Goal: Task Accomplishment & Management: Use online tool/utility

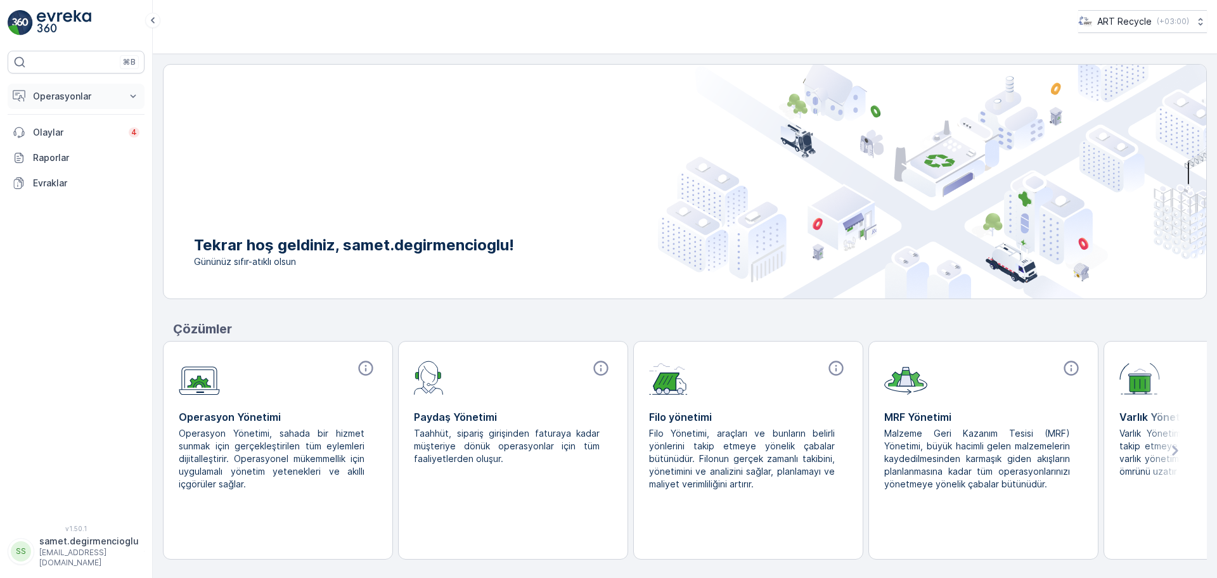
click at [89, 96] on p "Operasyonlar" at bounding box center [76, 96] width 86 height 13
click at [68, 133] on p "Planlama" at bounding box center [50, 135] width 37 height 13
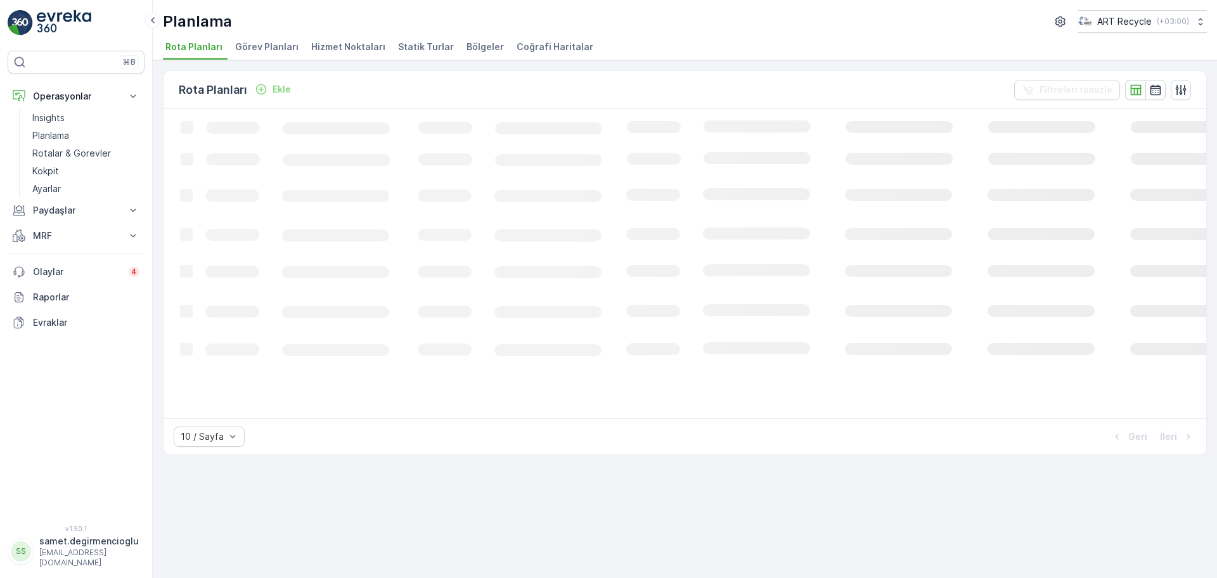
click at [341, 57] on li "Hizmet Noktaları" at bounding box center [350, 49] width 82 height 22
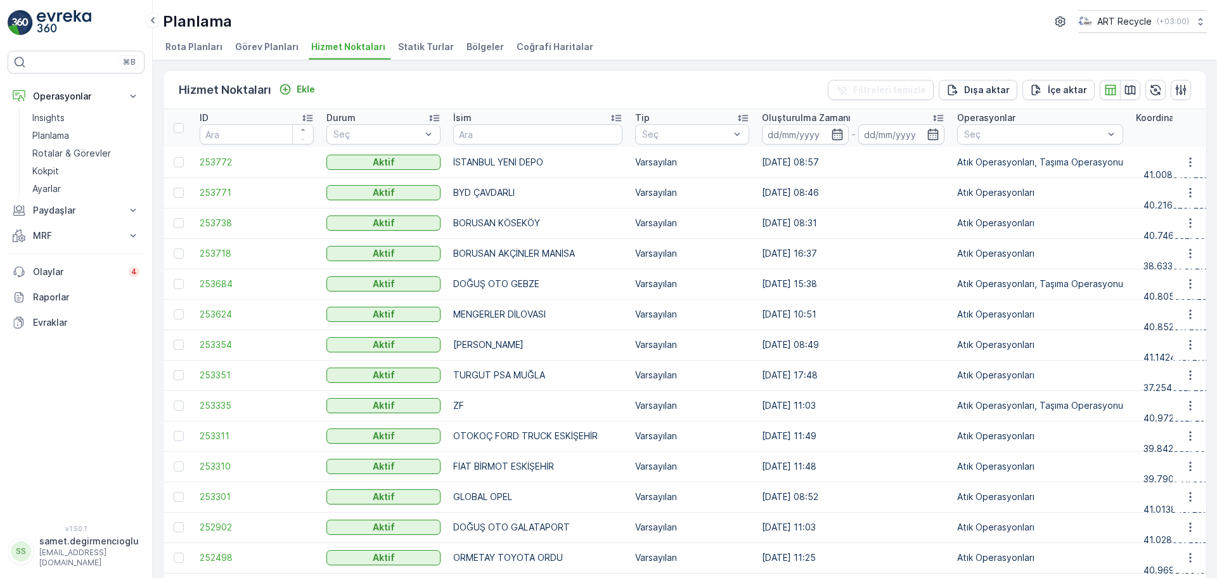
click at [505, 145] on th "İsim" at bounding box center [538, 128] width 182 height 38
click at [515, 133] on input "text" at bounding box center [537, 134] width 169 height 20
type input "SAMANDIRA"
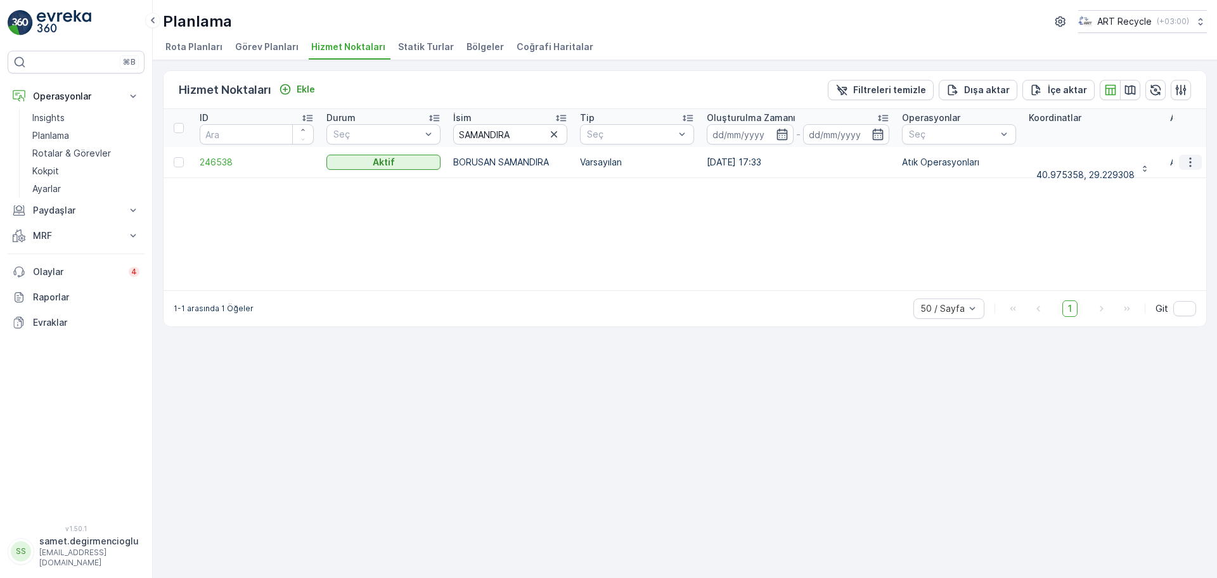
click at [1202, 163] on button "button" at bounding box center [1190, 162] width 23 height 15
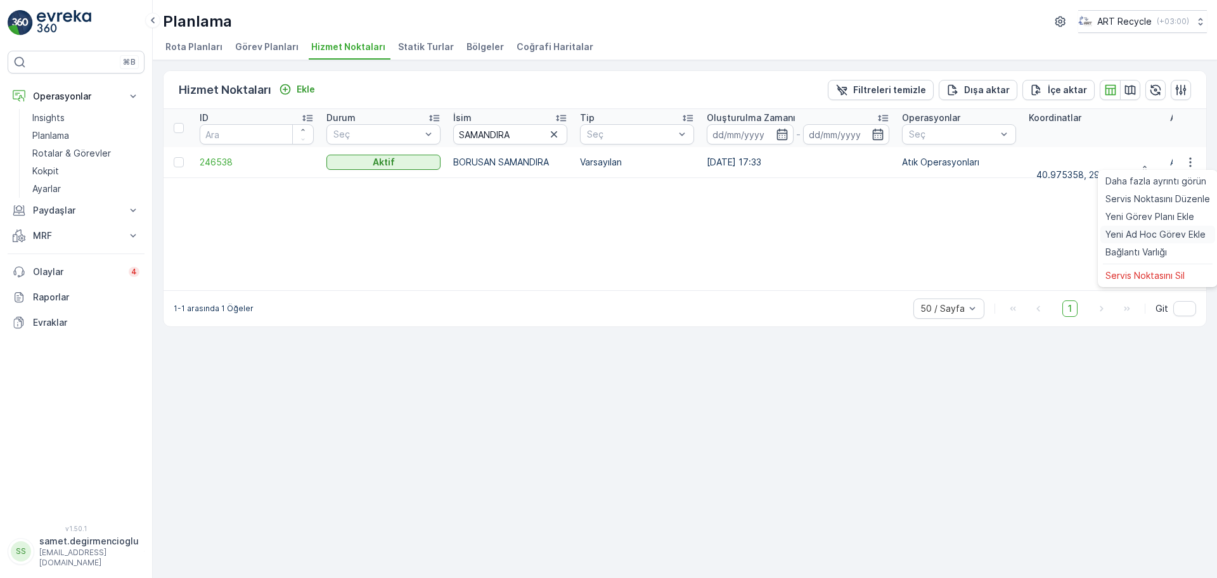
click at [1122, 237] on span "Yeni Ad Hoc Görev Ekle" at bounding box center [1156, 234] width 100 height 13
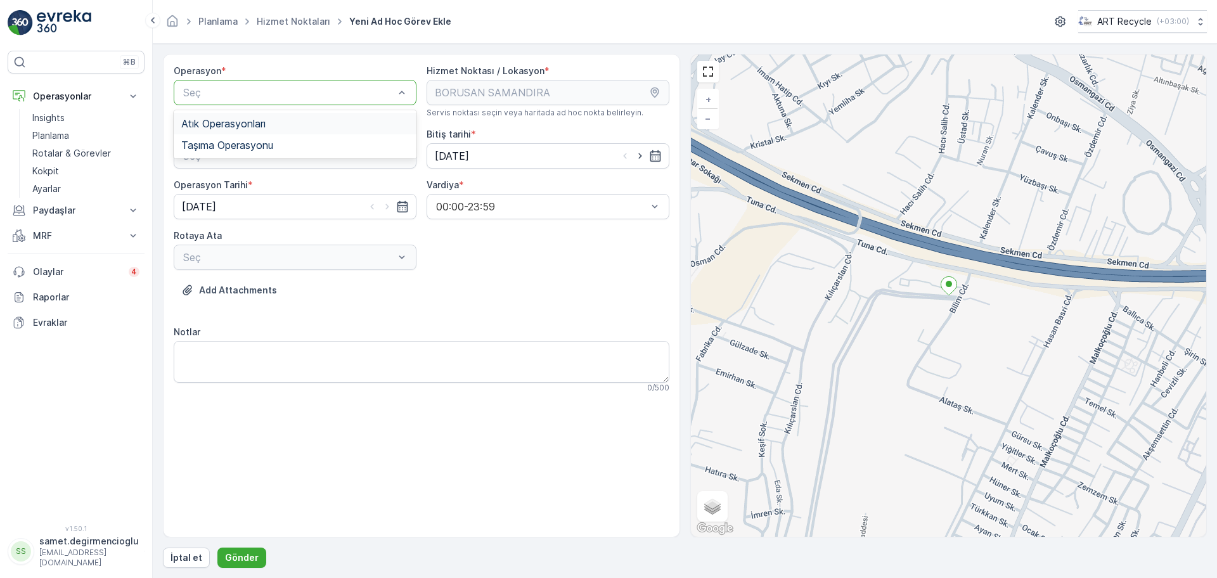
click at [221, 100] on div "Seç" at bounding box center [295, 92] width 243 height 25
click at [223, 129] on span "Atık Operasyonları" at bounding box center [223, 123] width 84 height 11
click at [247, 184] on div "Atık Toplama" at bounding box center [295, 186] width 228 height 11
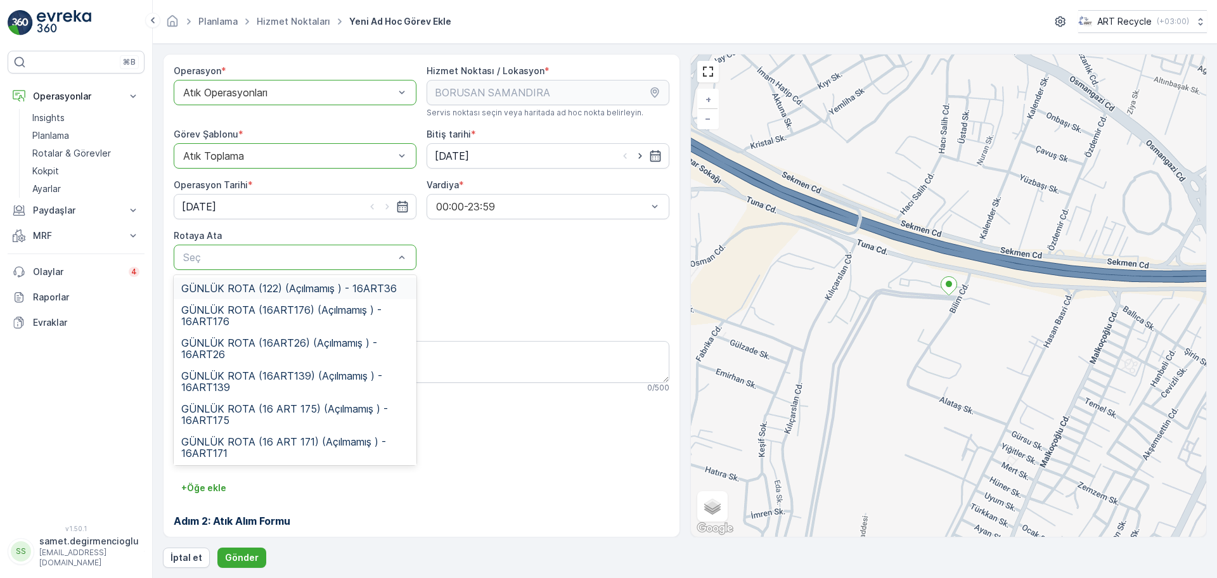
click at [240, 246] on div "Seç" at bounding box center [295, 257] width 243 height 25
click at [304, 410] on span "GÜNLÜK ROTA (16 ART 175) (Açılmamış ) - 16ART175" at bounding box center [295, 414] width 228 height 23
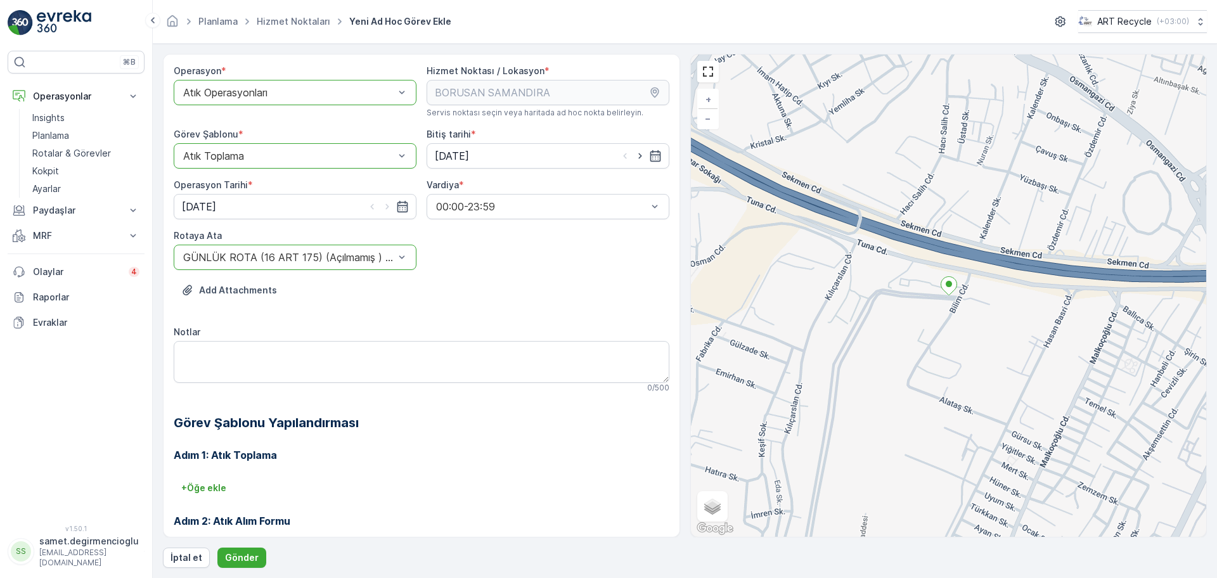
click at [559, 525] on h3 "Adım 2: Atık Alım Formu" at bounding box center [422, 521] width 496 height 15
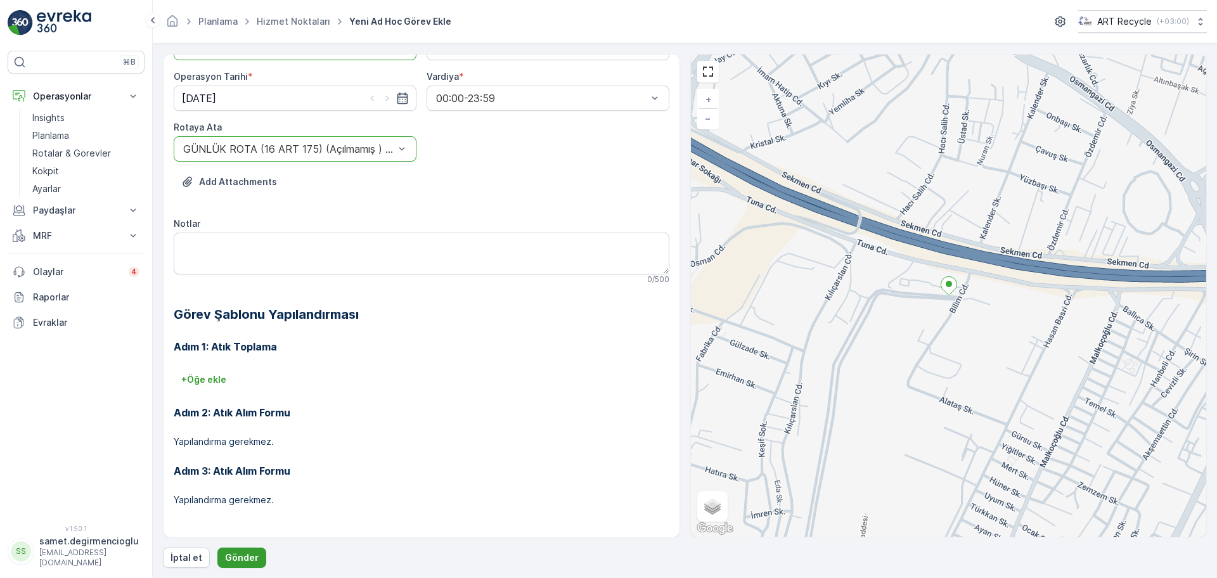
click at [243, 555] on p "Gönder" at bounding box center [242, 558] width 34 height 13
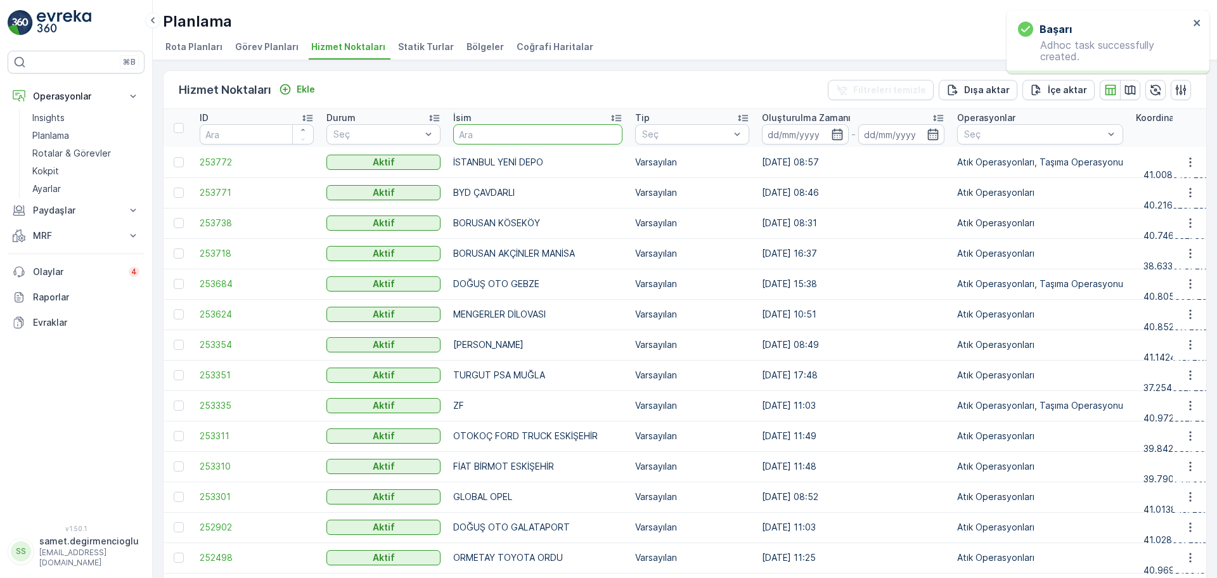
click at [481, 133] on input "text" at bounding box center [537, 134] width 169 height 20
type input "NİSSAN"
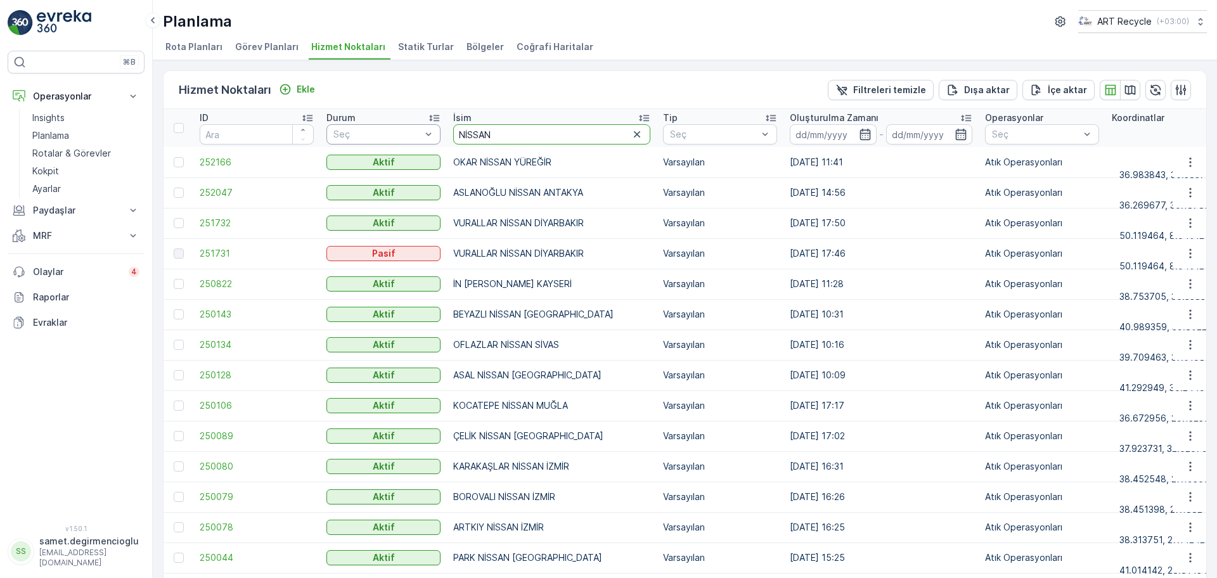
drag, startPoint x: 519, startPoint y: 131, endPoint x: 405, endPoint y: 130, distance: 114.1
type input "SART"
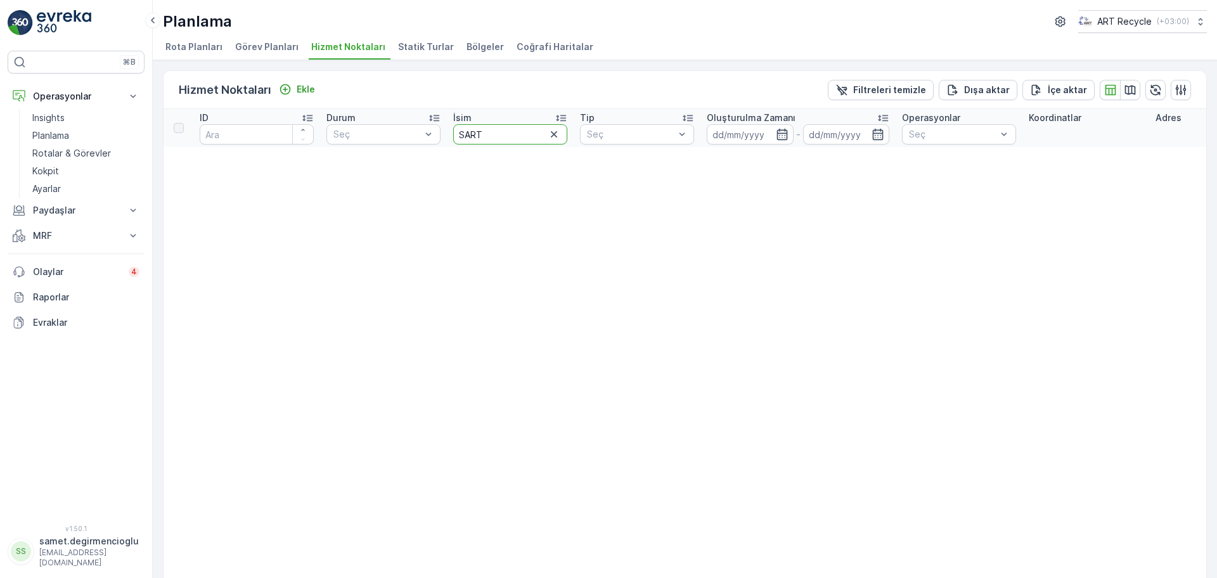
drag, startPoint x: 512, startPoint y: 133, endPoint x: 316, endPoint y: 148, distance: 195.9
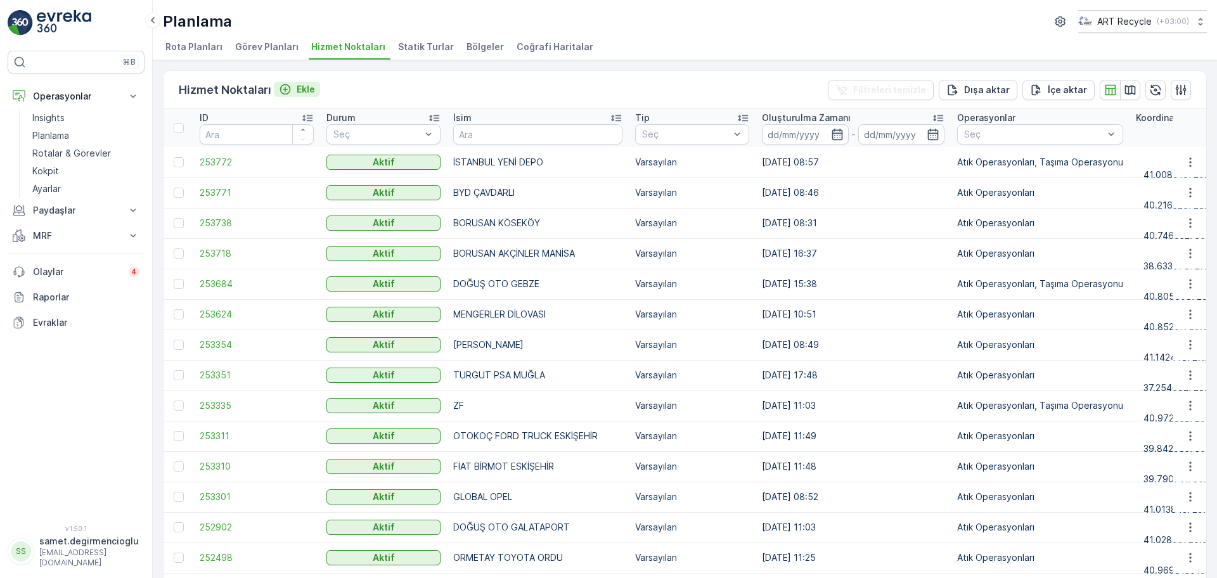
click at [299, 91] on p "Ekle" at bounding box center [306, 89] width 18 height 13
click at [502, 131] on input "text" at bounding box center [537, 134] width 169 height 20
type input "SERT"
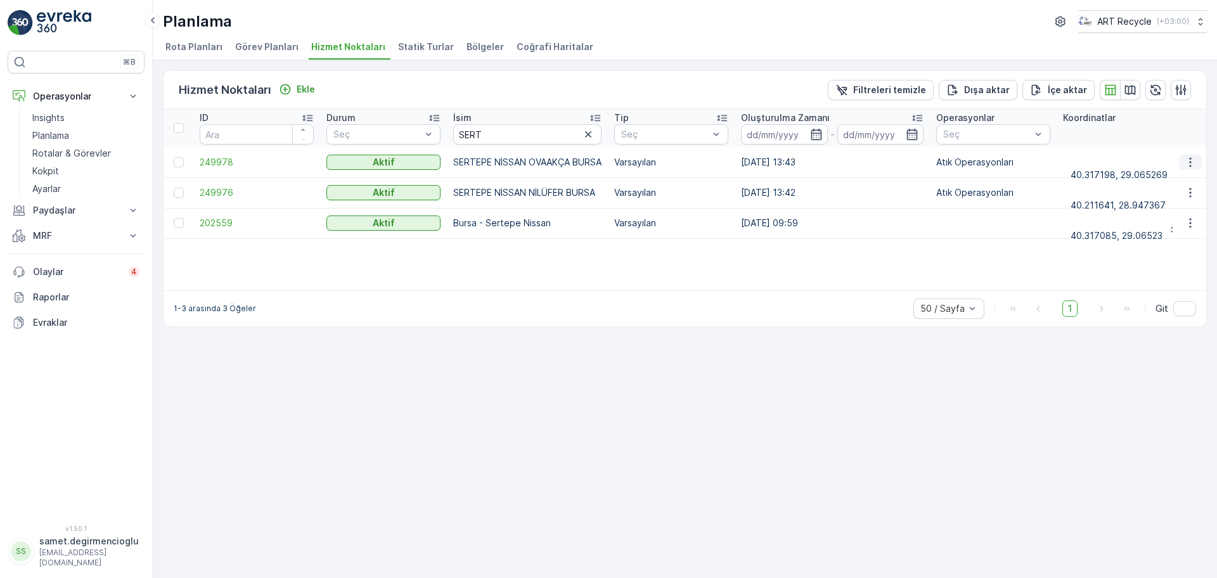
click at [1184, 157] on icon "button" at bounding box center [1190, 162] width 13 height 13
click at [1131, 232] on span "Yeni Ad Hoc Görev Ekle" at bounding box center [1156, 234] width 100 height 13
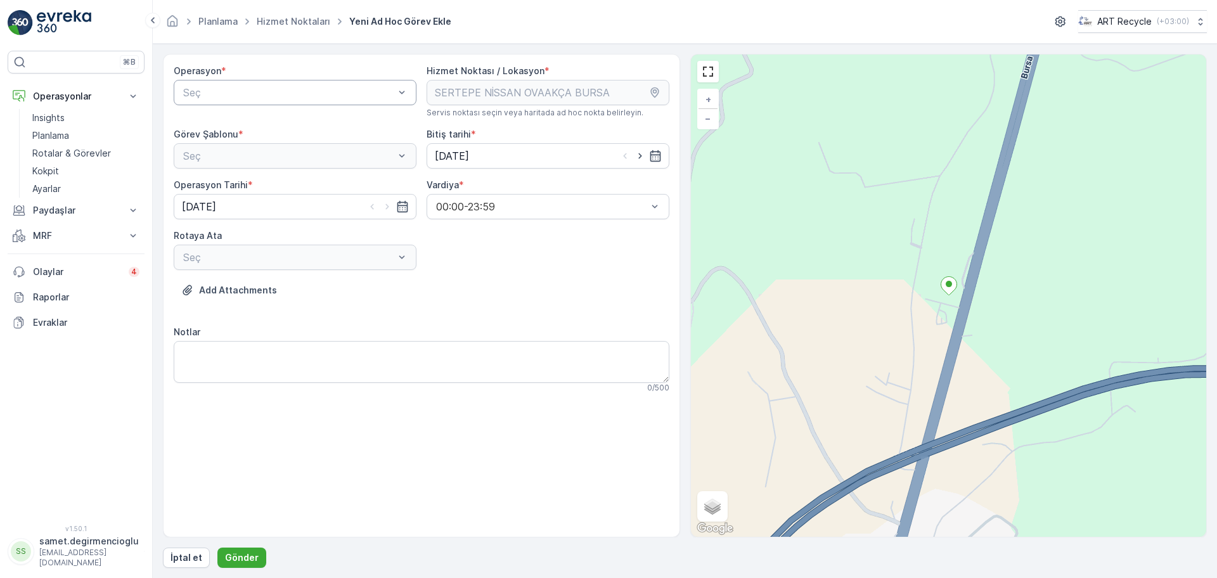
click at [198, 80] on div "Seç" at bounding box center [295, 92] width 243 height 25
click at [204, 123] on span "Atık Operasyonları" at bounding box center [223, 123] width 84 height 11
click at [221, 185] on span "Atık Toplama" at bounding box center [211, 186] width 61 height 11
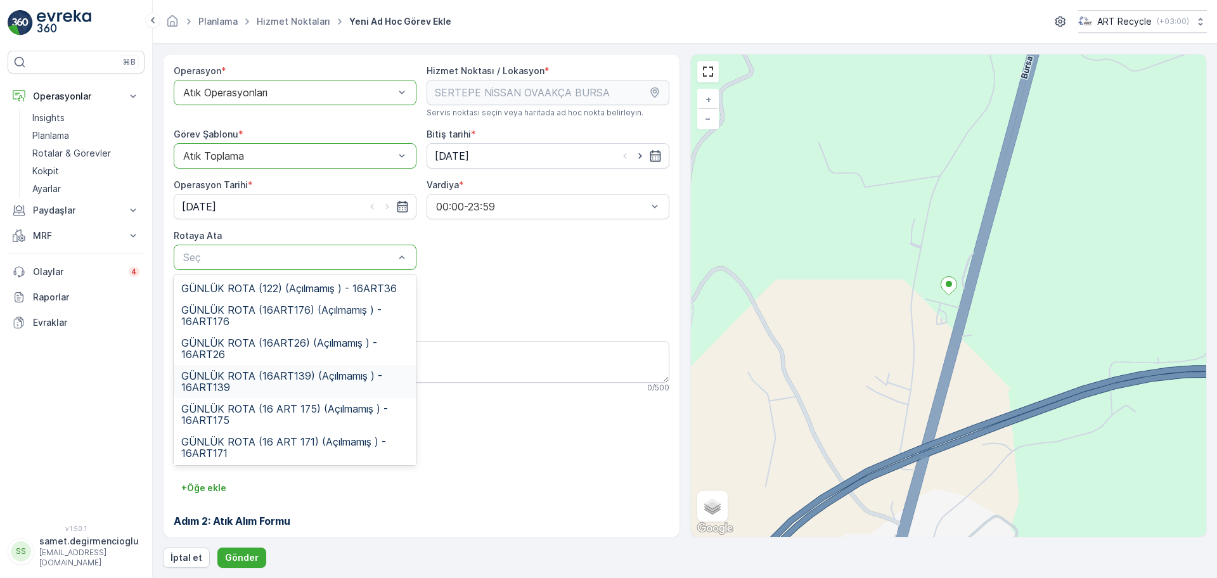
click at [275, 375] on span "GÜNLÜK ROTA (16ART139) (Açılmamış ) - 16ART139" at bounding box center [295, 381] width 228 height 23
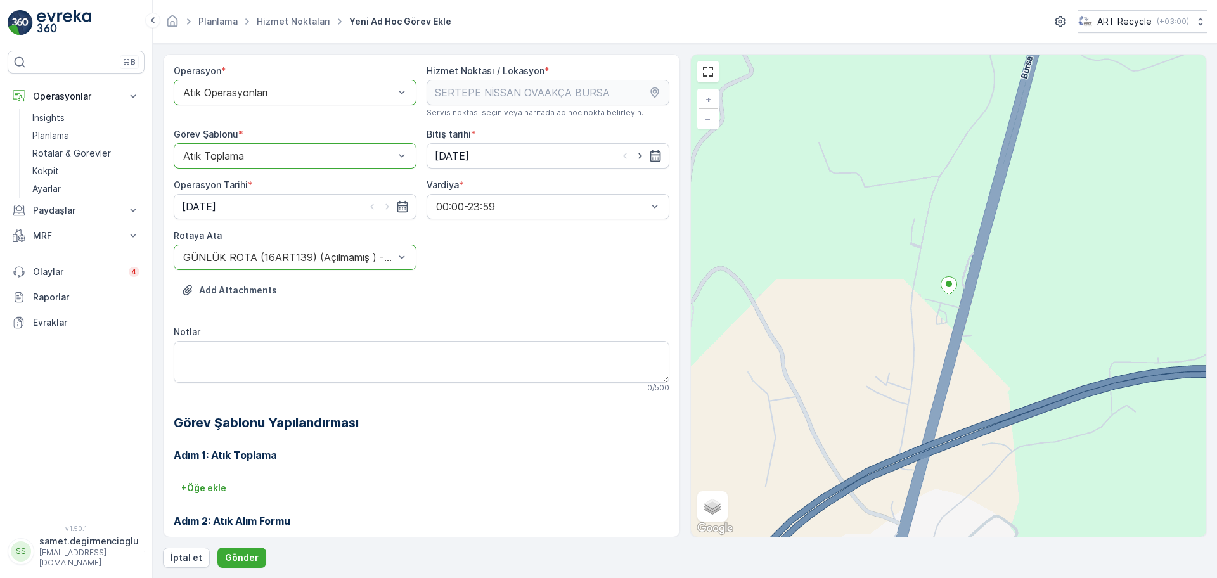
click at [456, 309] on div "Add Attachments" at bounding box center [422, 298] width 496 height 36
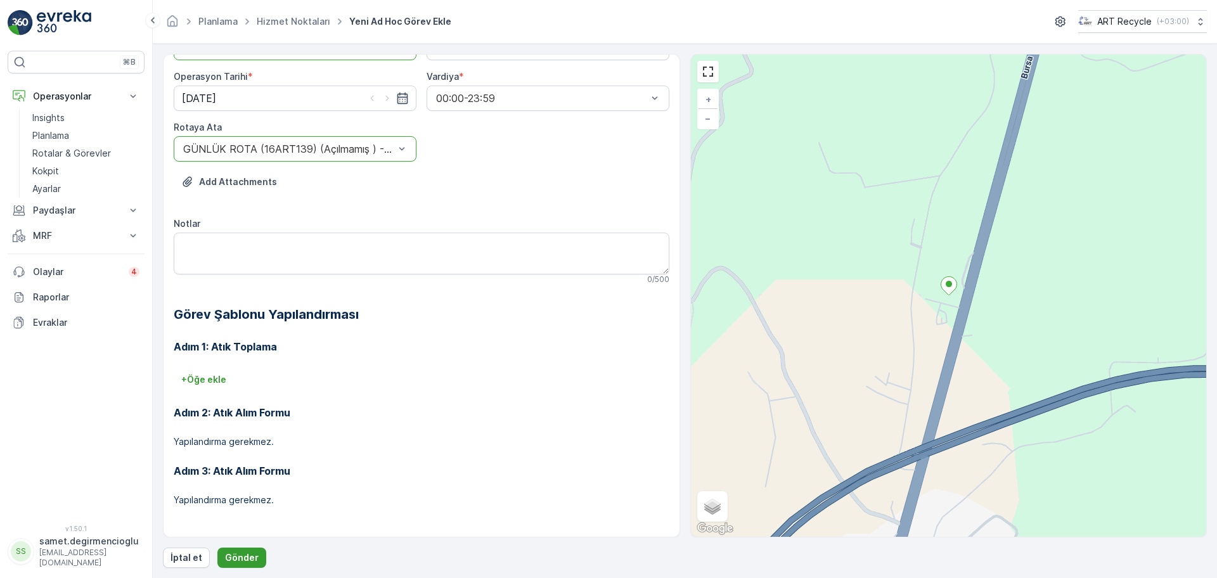
click at [246, 550] on button "Gönder" at bounding box center [241, 558] width 49 height 20
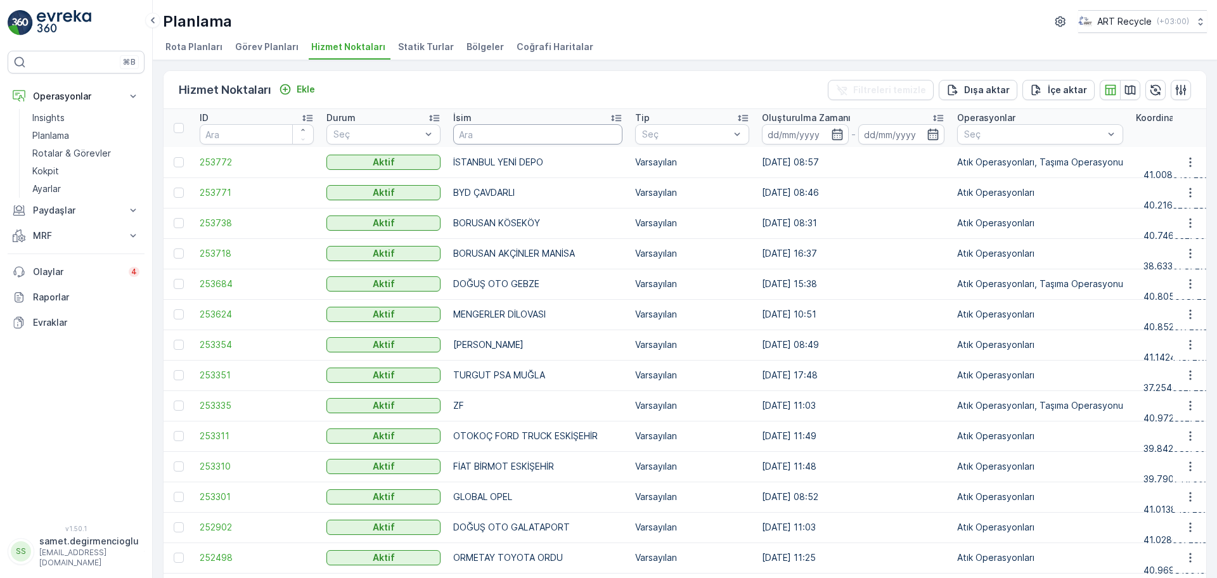
click at [511, 127] on input "text" at bounding box center [537, 134] width 169 height 20
